Goal: Information Seeking & Learning: Learn about a topic

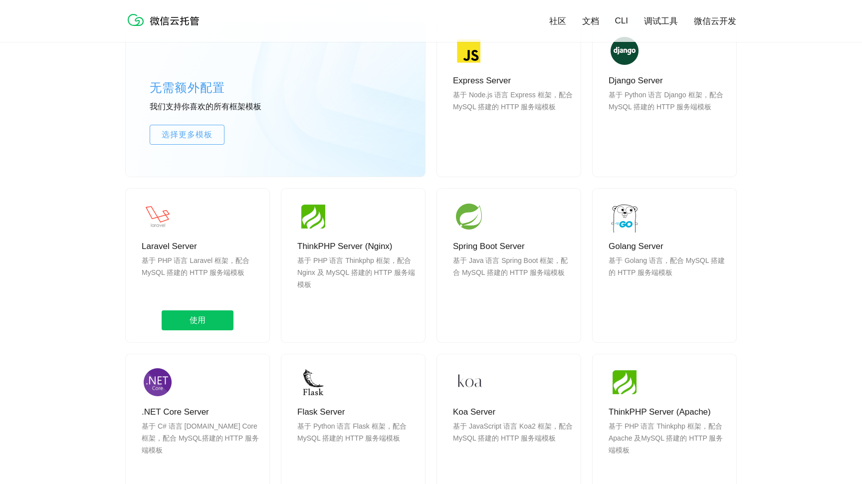
scroll to position [981, 0]
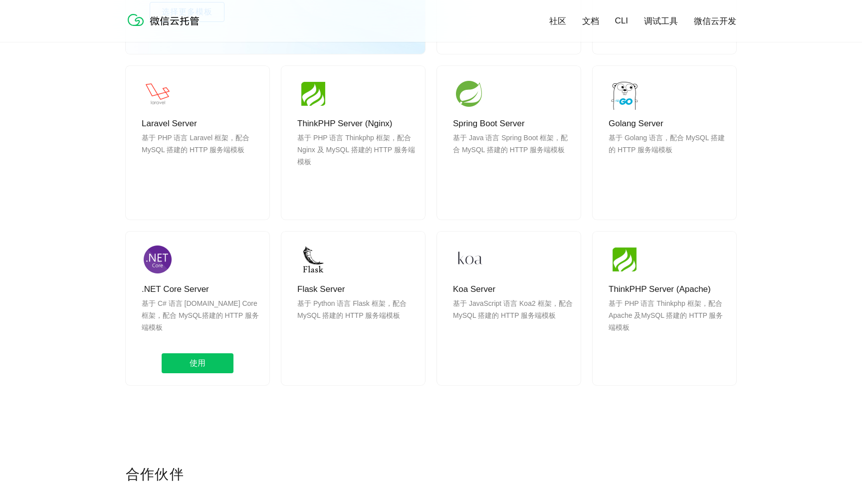
click at [200, 294] on p ".NET Core Server" at bounding box center [202, 289] width 120 height 12
click at [196, 361] on span "使用" at bounding box center [198, 363] width 72 height 20
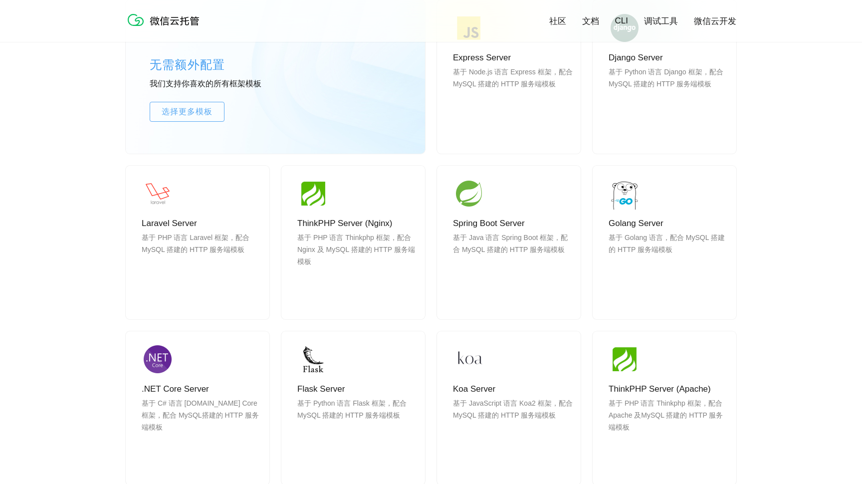
scroll to position [882, 0]
click at [648, 213] on div "Golang Server 基于 Golang 语言，配合 MySQL 搭建的 HTTP 服务端模板 使用" at bounding box center [664, 242] width 144 height 154
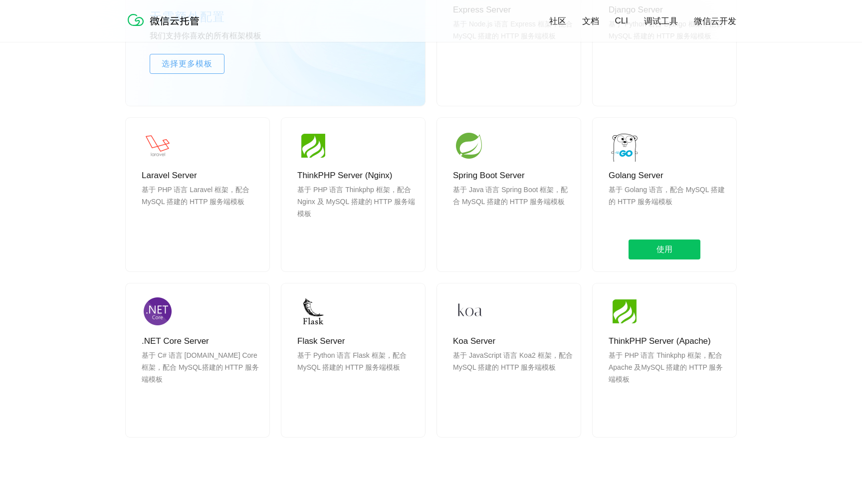
scroll to position [931, 0]
